Goal: Task Accomplishment & Management: Use online tool/utility

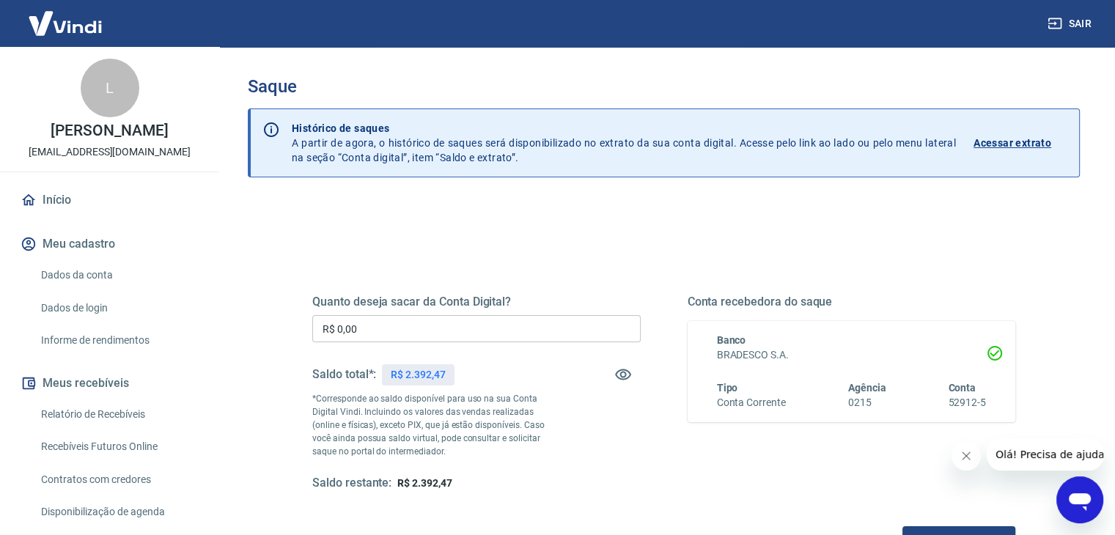
click at [405, 335] on input "R$ 0,00" at bounding box center [476, 328] width 328 height 27
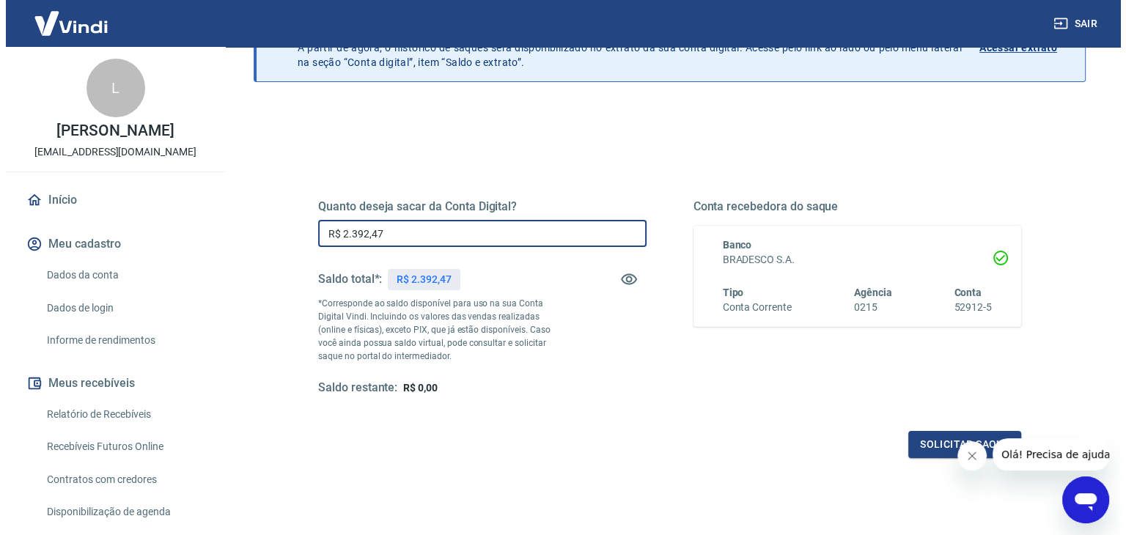
scroll to position [114, 0]
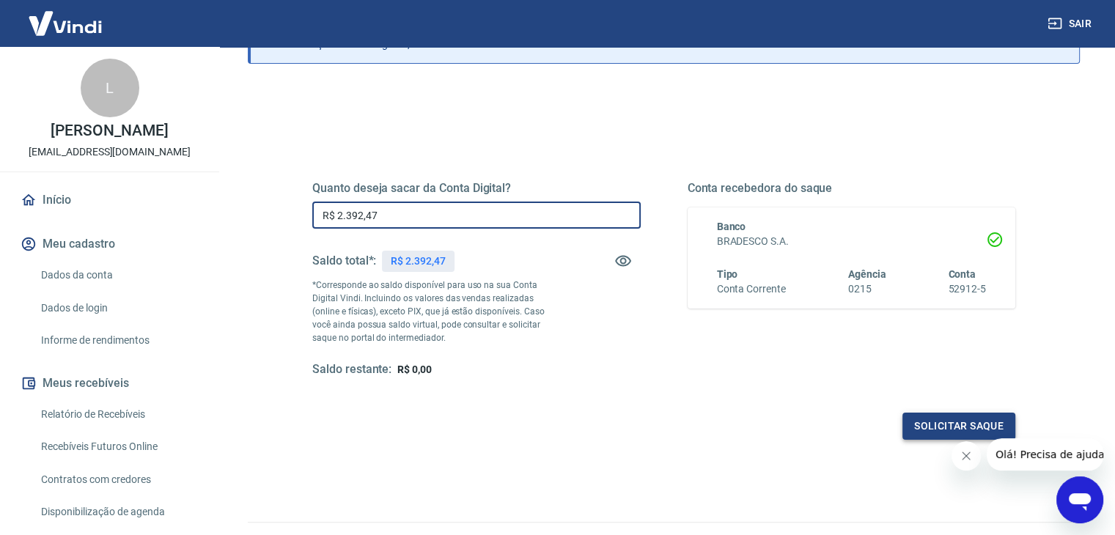
type input "R$ 2.392,47"
click at [927, 427] on button "Solicitar saque" at bounding box center [959, 426] width 113 height 27
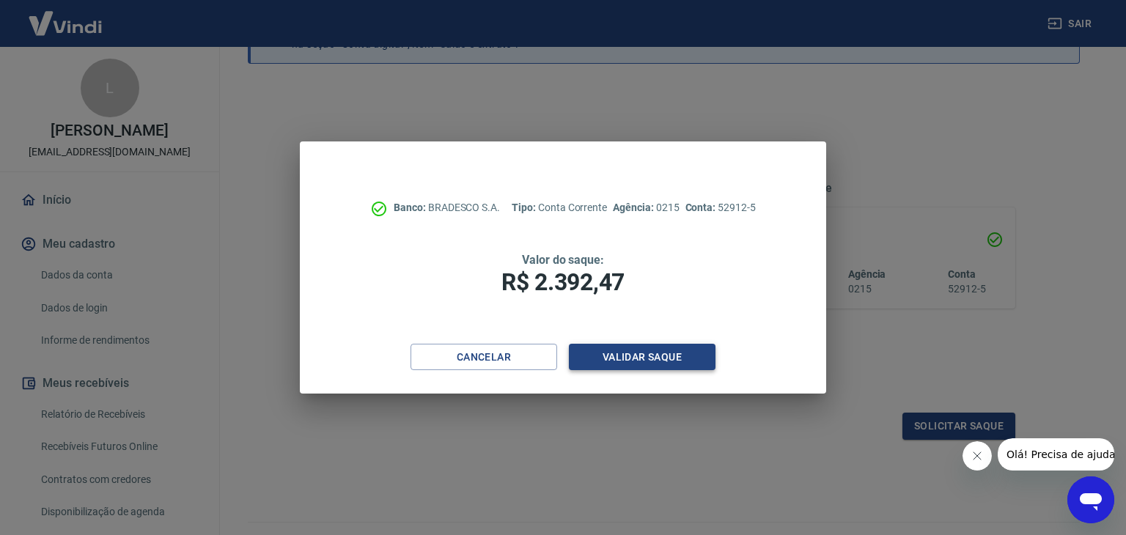
click at [637, 359] on button "Validar saque" at bounding box center [642, 357] width 147 height 27
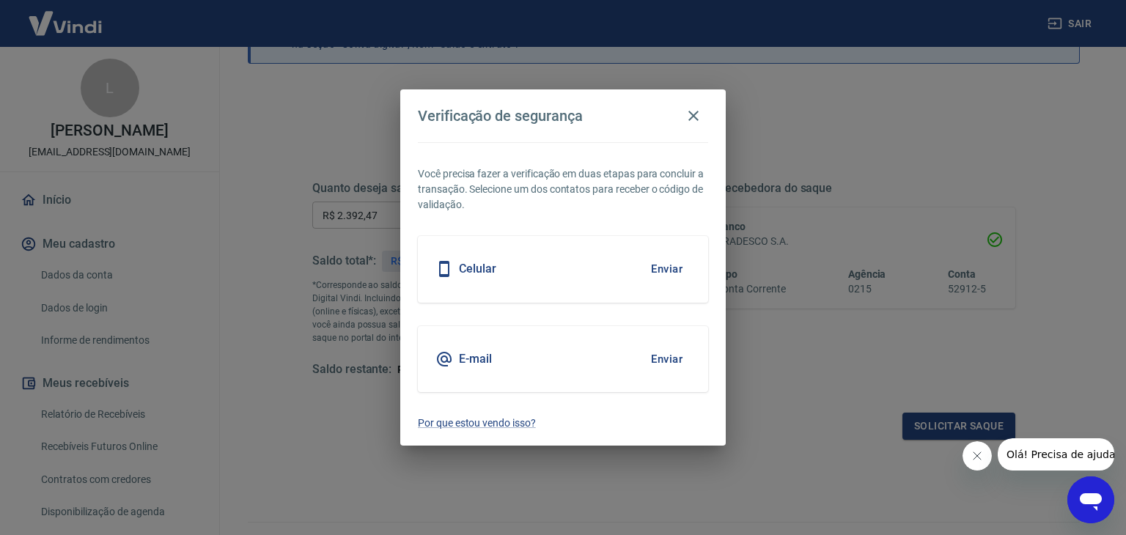
click at [679, 364] on button "Enviar" at bounding box center [667, 359] width 48 height 31
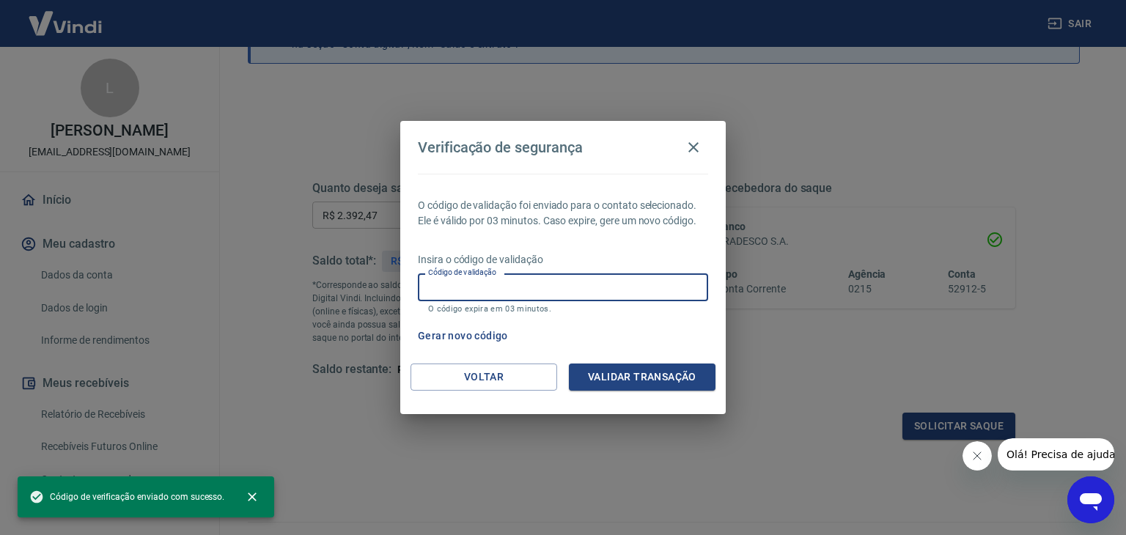
click at [548, 295] on input "Código de validação" at bounding box center [563, 286] width 290 height 27
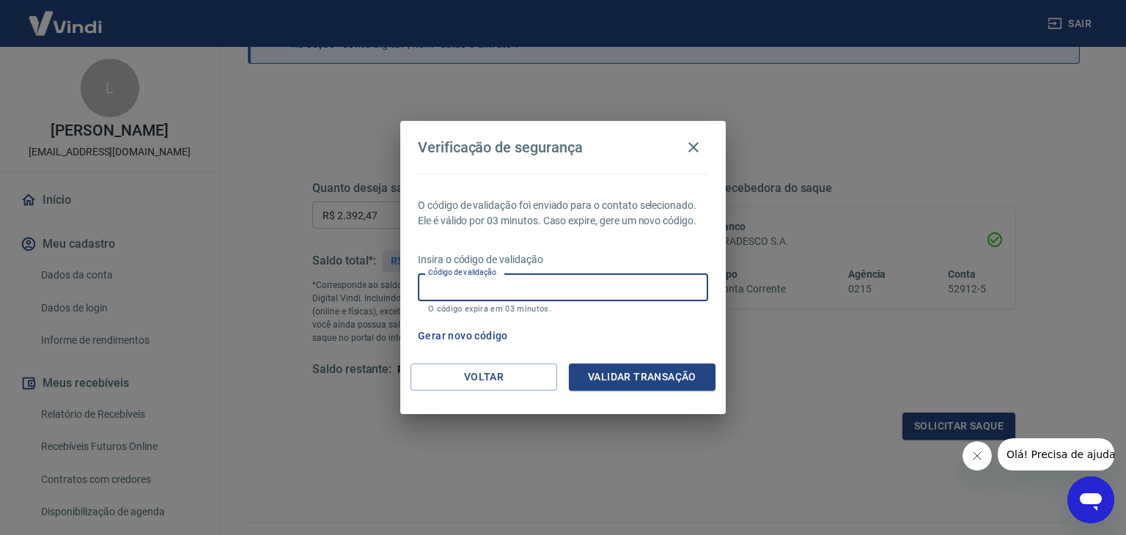
paste input "381982"
type input "381982"
click at [599, 378] on button "Validar transação" at bounding box center [642, 377] width 147 height 27
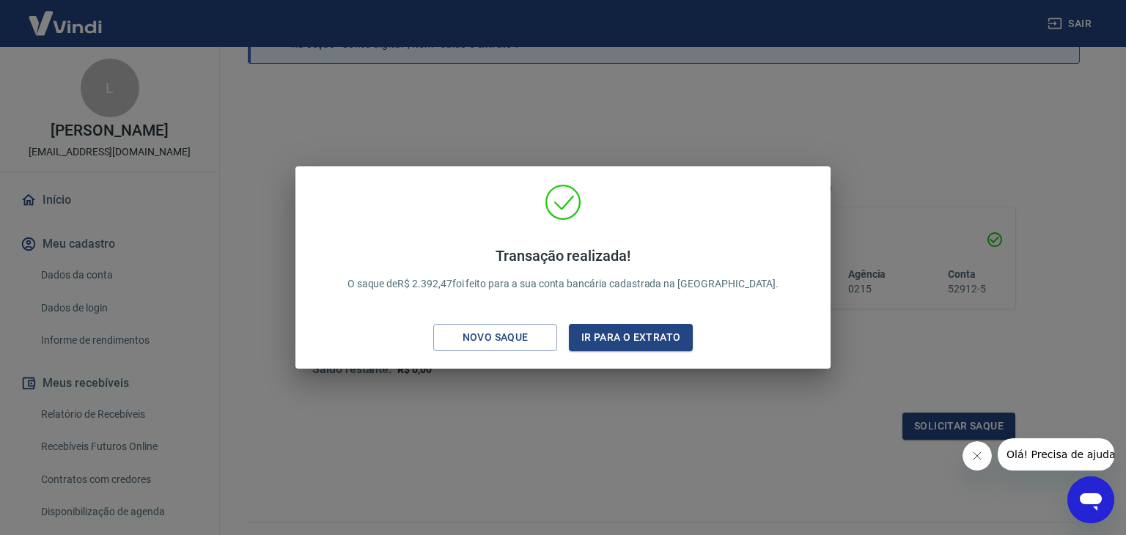
click at [704, 133] on div "Transação realizada! O saque de R$ 2.392,47 foi feito para a sua conta bancária…" at bounding box center [563, 267] width 1126 height 535
